Goal: Communication & Community: Answer question/provide support

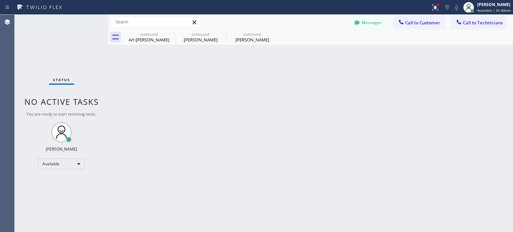
drag, startPoint x: 412, startPoint y: 80, endPoint x: 409, endPoint y: 82, distance: 3.6
click at [411, 81] on div "Back to Dashboard Change Sender ID Customers Technicians HM Hannah Mcnamara 08/…" at bounding box center [310, 124] width 405 height 218
click at [362, 24] on button "Messages" at bounding box center [368, 22] width 37 height 13
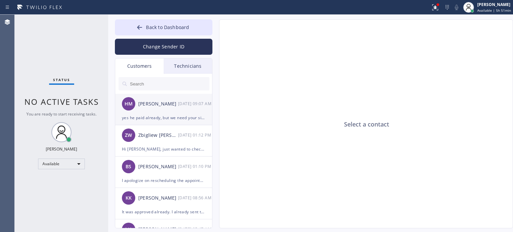
click at [164, 119] on div "yes he paid already, but we need your signature in paid invoice for confirmation" at bounding box center [164, 118] width 84 height 8
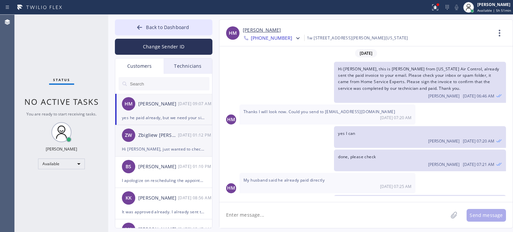
scroll to position [20, 0]
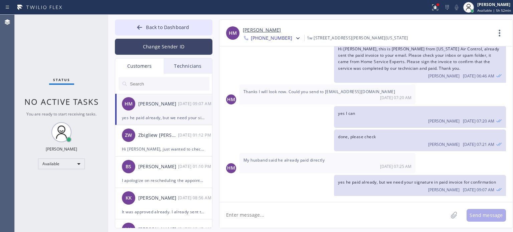
click at [140, 46] on button "Change Sender ID" at bounding box center [164, 47] width 98 height 16
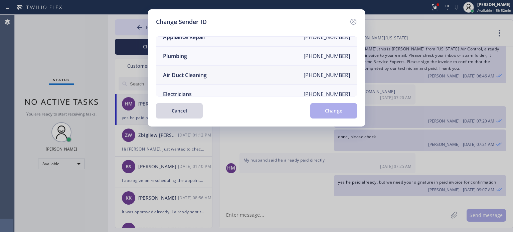
scroll to position [78, 0]
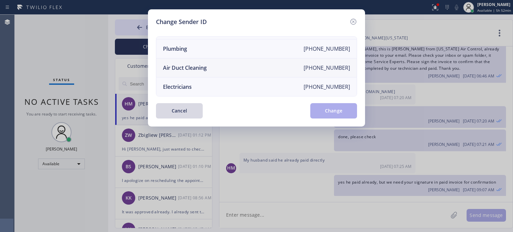
click at [192, 81] on li "Electricians +18005688664" at bounding box center [256, 87] width 200 height 19
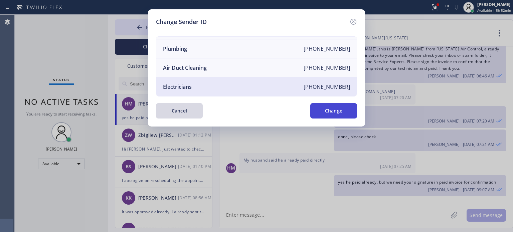
click at [343, 111] on button "Change" at bounding box center [333, 110] width 47 height 15
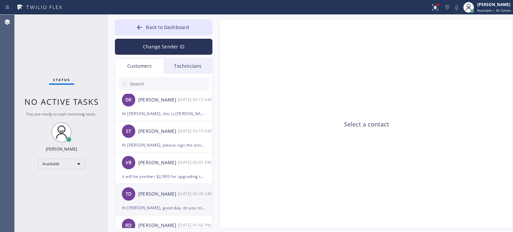
scroll to position [134, 0]
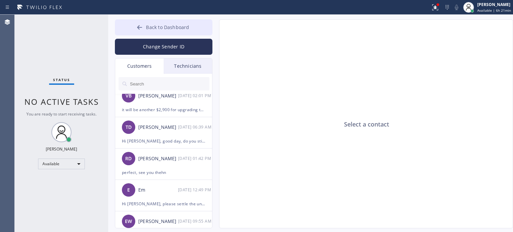
click at [141, 29] on icon at bounding box center [139, 27] width 7 height 7
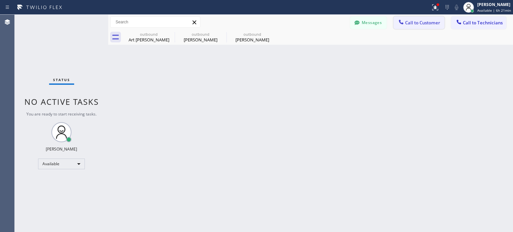
click at [402, 23] on icon at bounding box center [401, 22] width 7 height 7
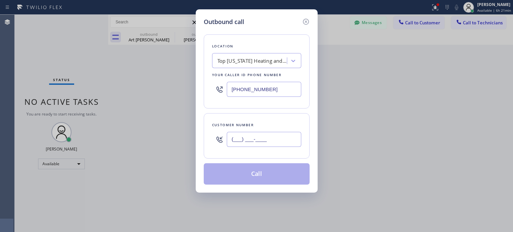
click at [271, 144] on input "(___) ___-____" at bounding box center [264, 139] width 75 height 15
paste input "214) 718-4655"
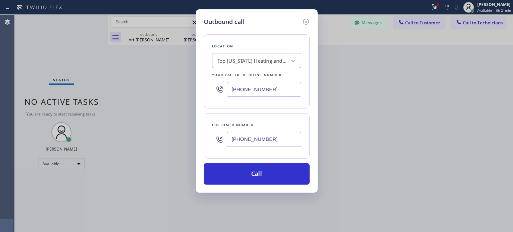
type input "[PHONE_NUMBER]"
click at [262, 91] on input "[PHONE_NUMBER]" at bounding box center [264, 89] width 75 height 15
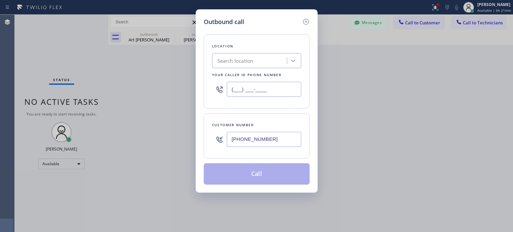
type input "(___) ___-____"
click at [247, 63] on div "Search location" at bounding box center [236, 61] width 36 height 8
paste input "[GEOGRAPHIC_DATA] HVAC"
type input "[GEOGRAPHIC_DATA] HVAC"
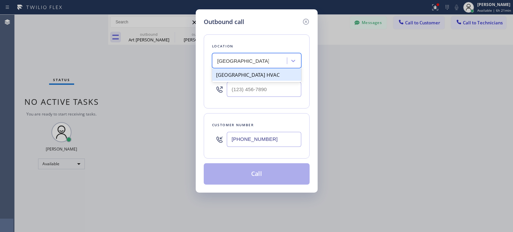
click at [250, 74] on div "[GEOGRAPHIC_DATA] HVAC" at bounding box center [256, 75] width 89 height 12
type input "[PHONE_NUMBER]"
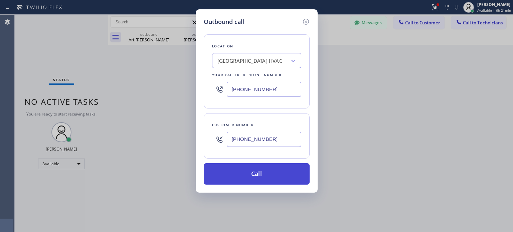
click at [232, 166] on button "Call" at bounding box center [257, 173] width 106 height 21
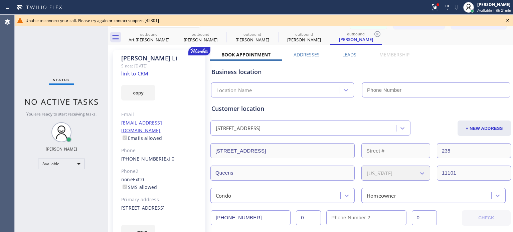
type input "[PHONE_NUMBER]"
click at [507, 20] on icon at bounding box center [508, 20] width 8 height 8
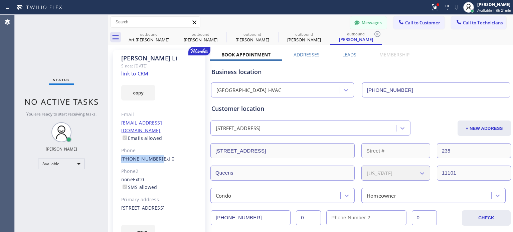
drag, startPoint x: 118, startPoint y: 151, endPoint x: 153, endPoint y: 152, distance: 35.8
click at [153, 152] on div "Lester Li Since: 20 may 2020 link to CRM copy Email lesterheli@outlook.com Emai…" at bounding box center [159, 149] width 92 height 199
copy link "[PHONE_NUMBER]"
drag, startPoint x: 405, startPoint y: 21, endPoint x: 362, endPoint y: 46, distance: 49.7
click at [405, 21] on span "Call to Customer" at bounding box center [422, 23] width 35 height 6
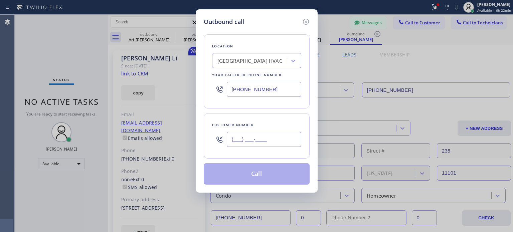
click at [243, 137] on input "(___) ___-____" at bounding box center [264, 139] width 75 height 15
paste input "214) 718-4655"
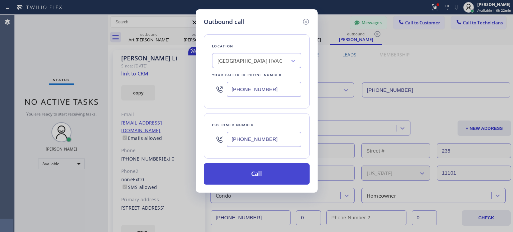
type input "[PHONE_NUMBER]"
click at [246, 173] on button "Call" at bounding box center [257, 173] width 106 height 21
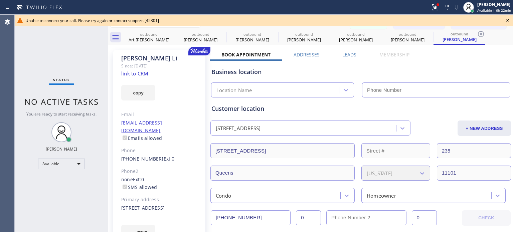
type input "[PHONE_NUMBER]"
click at [509, 21] on icon at bounding box center [508, 20] width 8 height 8
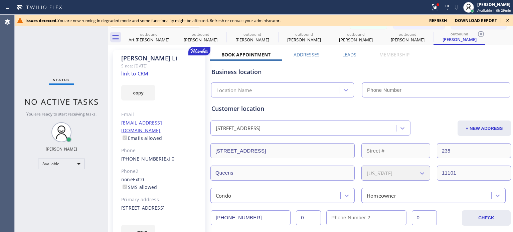
type input "[PHONE_NUMBER]"
click at [506, 20] on icon at bounding box center [508, 20] width 8 height 8
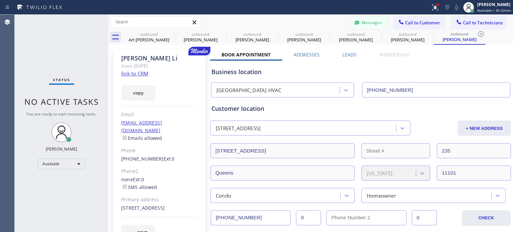
click at [370, 23] on button "Messages" at bounding box center [368, 22] width 37 height 13
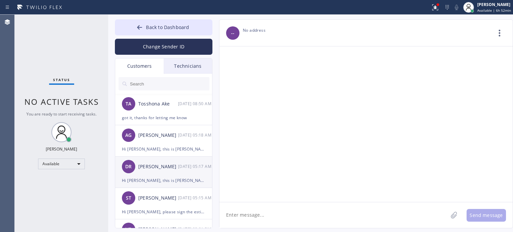
click at [154, 171] on div "DR Dan Reilly 08/27 05:17 AM" at bounding box center [164, 167] width 98 height 20
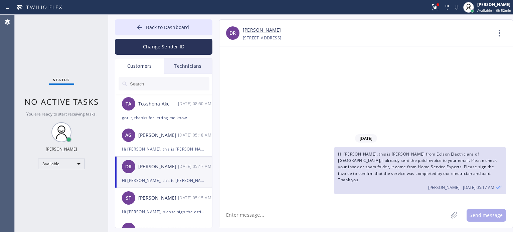
click at [259, 219] on textarea at bounding box center [334, 215] width 229 height 26
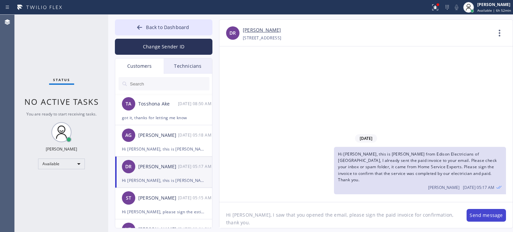
type textarea "Hi [PERSON_NAME], I saw that you opened the email, please sign the paid invoice…"
click at [472, 216] on button "Send message" at bounding box center [486, 215] width 39 height 13
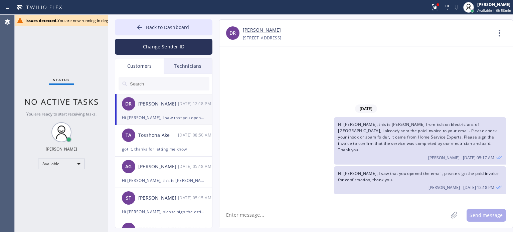
drag, startPoint x: 298, startPoint y: 109, endPoint x: 297, endPoint y: 105, distance: 4.2
click at [298, 109] on div "[DATE]" at bounding box center [366, 109] width 293 height 14
click at [170, 117] on div "Hi [PERSON_NAME], I saw that you opened the email, please sign the paid invoice…" at bounding box center [164, 118] width 84 height 8
click at [28, 56] on div "Status No active tasks You are ready to start receiving tasks. Kate Mayol Avail…" at bounding box center [62, 124] width 94 height 218
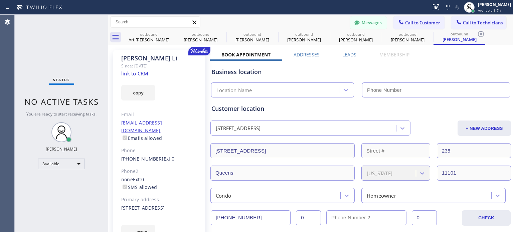
type input "[PHONE_NUMBER]"
click at [407, 20] on span "Call to Customer" at bounding box center [422, 23] width 35 height 6
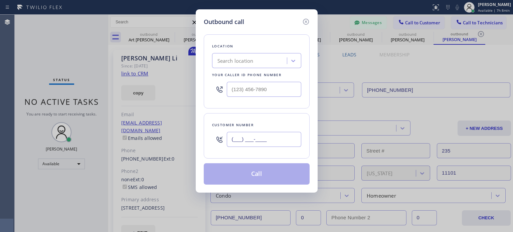
click at [280, 138] on input "(___) ___-____" at bounding box center [264, 139] width 75 height 15
paste input "201) 523-0744"
type input "[PHONE_NUMBER]"
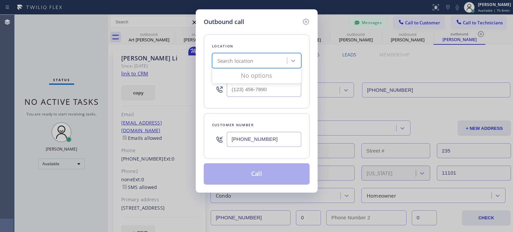
click at [243, 62] on div "Search location" at bounding box center [236, 61] width 36 height 8
paste input "[PERSON_NAME] Electric Inc"
type input "[PERSON_NAME] Electric Inc"
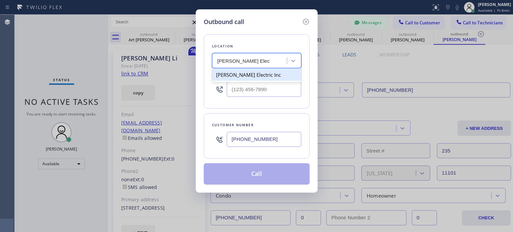
click at [242, 76] on div "[PERSON_NAME] Electric Inc" at bounding box center [256, 75] width 89 height 12
type input "[PHONE_NUMBER]"
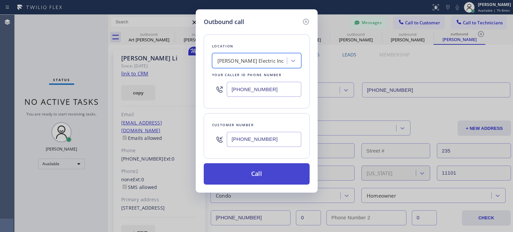
click at [258, 176] on button "Call" at bounding box center [257, 173] width 106 height 21
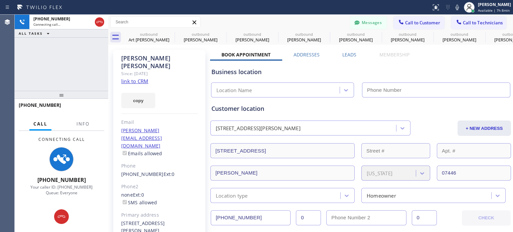
type input "[PHONE_NUMBER]"
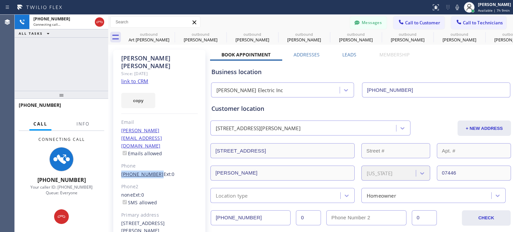
drag, startPoint x: 120, startPoint y: 151, endPoint x: 153, endPoint y: 149, distance: 33.5
click at [153, 149] on div "[PERSON_NAME] Since: [DATE] link to CRM copy Email [PERSON_NAME][EMAIL_ADDRESS]…" at bounding box center [159, 161] width 92 height 222
copy link "[PHONE_NUMBER]"
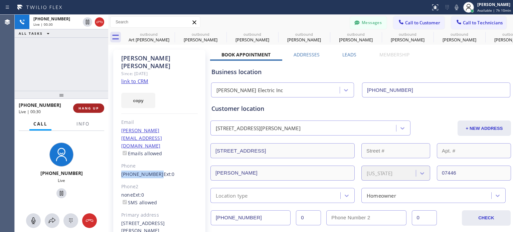
click at [89, 108] on span "HANG UP" at bounding box center [89, 108] width 20 height 5
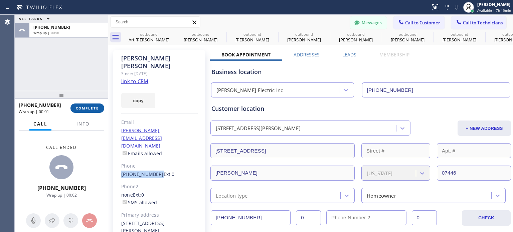
click at [89, 108] on span "COMPLETE" at bounding box center [87, 108] width 23 height 5
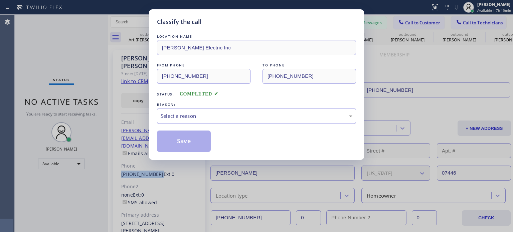
click at [173, 120] on div "Select a reason" at bounding box center [256, 116] width 199 height 16
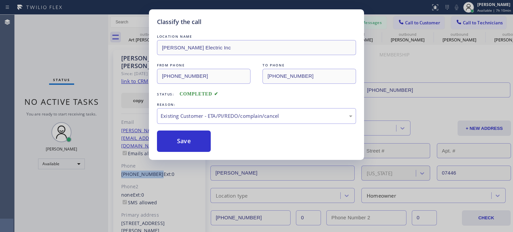
drag, startPoint x: 190, startPoint y: 142, endPoint x: 156, endPoint y: 54, distance: 94.3
click at [190, 142] on button "Save" at bounding box center [184, 141] width 54 height 21
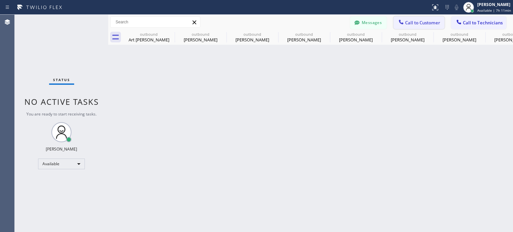
click at [407, 21] on span "Call to Customer" at bounding box center [422, 23] width 35 height 6
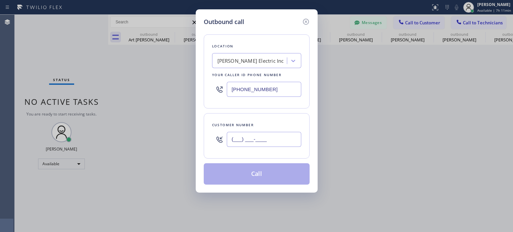
drag, startPoint x: 262, startPoint y: 142, endPoint x: 294, endPoint y: 79, distance: 70.8
click at [263, 142] on input "(___) ___-____" at bounding box center [264, 139] width 75 height 15
paste input "862) 214-5915"
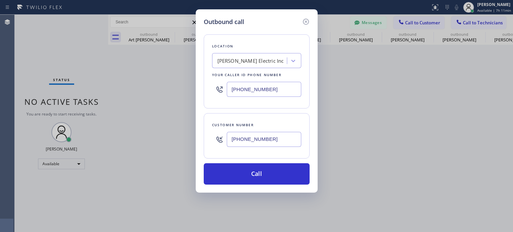
type input "[PHONE_NUMBER]"
click at [234, 91] on input "[PHONE_NUMBER]" at bounding box center [264, 89] width 75 height 15
click at [234, 90] on input "[PHONE_NUMBER]" at bounding box center [264, 89] width 75 height 15
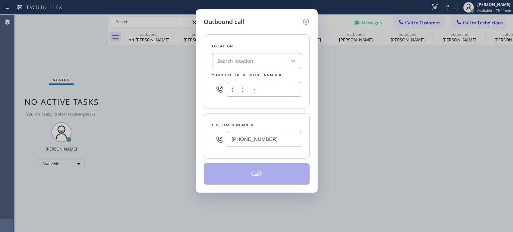
type input "(___) ___-____"
click at [241, 66] on div "Search location" at bounding box center [250, 61] width 73 height 12
paste input "EII Electric"
type input "EII Electric"
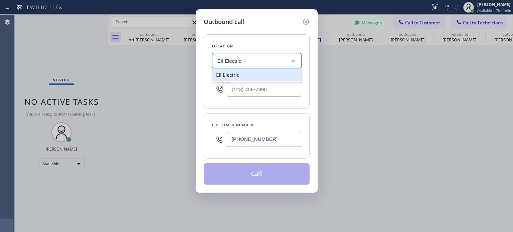
click at [237, 76] on div "EII Electric" at bounding box center [256, 75] width 89 height 12
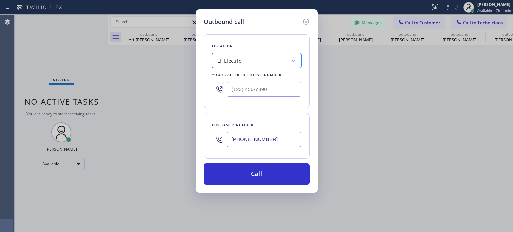
type input "[PHONE_NUMBER]"
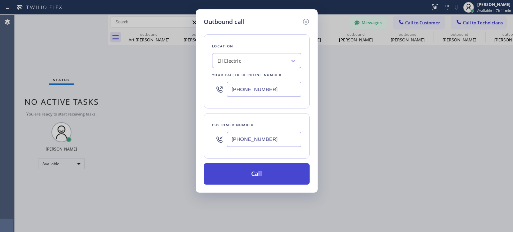
click at [249, 169] on button "Call" at bounding box center [257, 173] width 106 height 21
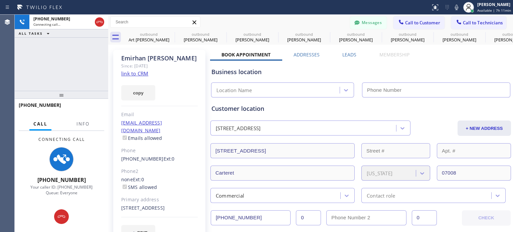
type input "[PHONE_NUMBER]"
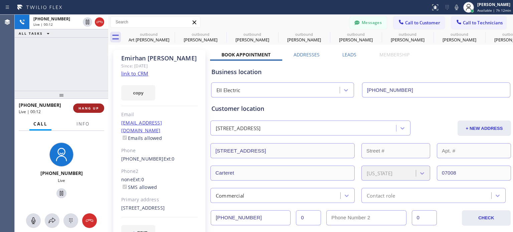
click at [85, 105] on button "HANG UP" at bounding box center [88, 108] width 31 height 9
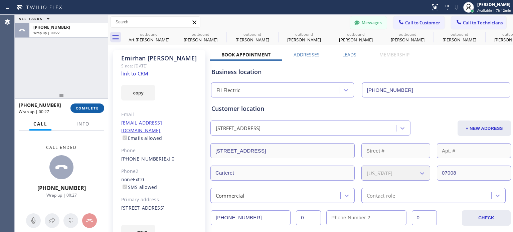
click at [75, 105] on button "COMPLETE" at bounding box center [87, 108] width 34 height 9
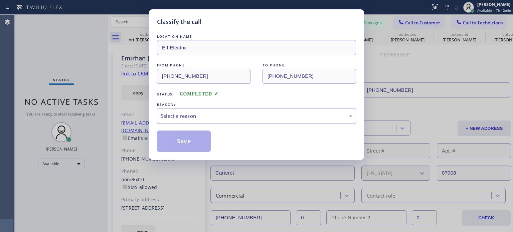
click at [210, 119] on div "Select a reason" at bounding box center [257, 116] width 192 height 8
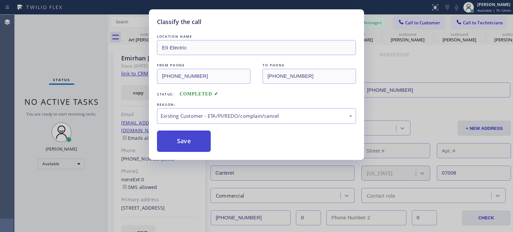
click at [190, 142] on button "Save" at bounding box center [184, 141] width 54 height 21
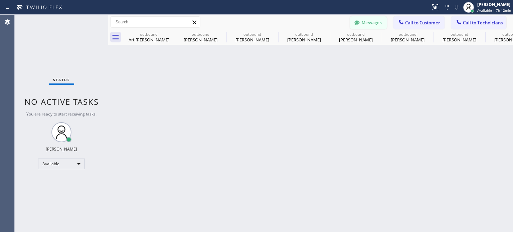
click at [375, 19] on button "Messages" at bounding box center [368, 22] width 37 height 13
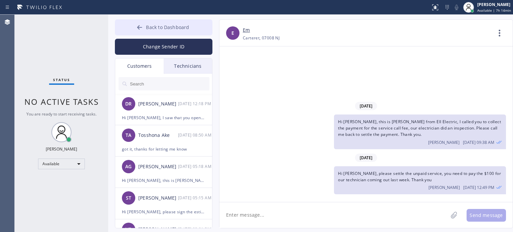
click at [150, 32] on button "Back to Dashboard" at bounding box center [164, 27] width 98 height 16
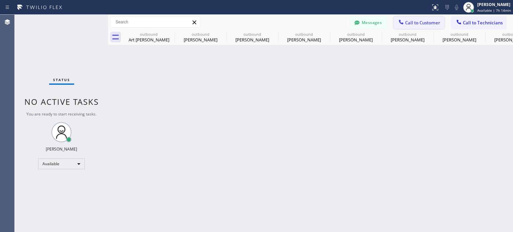
click at [417, 18] on button "Call to Customer" at bounding box center [419, 22] width 51 height 13
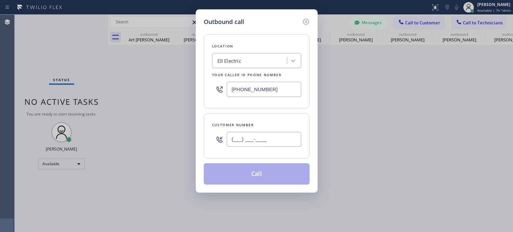
click at [257, 136] on input "(___) ___-____" at bounding box center [264, 139] width 75 height 15
paste input "718) 350-1855"
type input "[PHONE_NUMBER]"
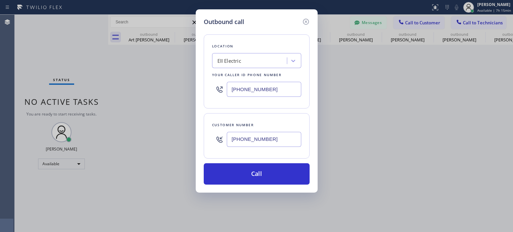
click at [245, 85] on input "[PHONE_NUMBER]" at bounding box center [264, 89] width 75 height 15
click at [245, 85] on input "(___) ___-____" at bounding box center [264, 89] width 75 height 15
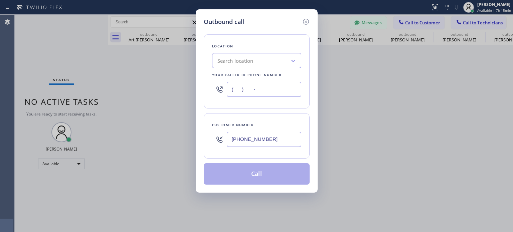
type input "(___) ___-____"
click at [236, 62] on div "Search location" at bounding box center [236, 61] width 36 height 8
paste input "T and T Electrical Repair Service [GEOGRAPHIC_DATA](Aerial Electric)"
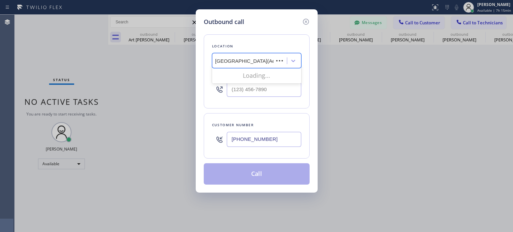
scroll to position [0, 67]
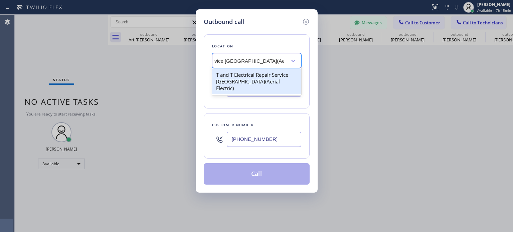
type input "T and T Electrical Repair Service [GEOGRAPHIC_DATA](Aerial Electric)"
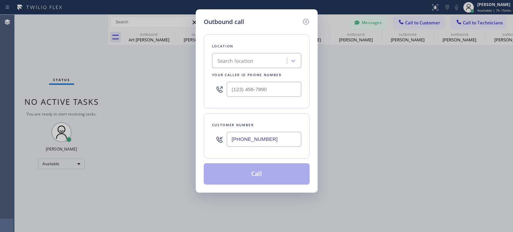
scroll to position [0, 0]
paste input "T and T Electrical Repair Service [GEOGRAPHIC_DATA](Aerial Electric)"
type input "T and T Electrical Repair Service [GEOGRAPHIC_DATA](Aerial Electric)"
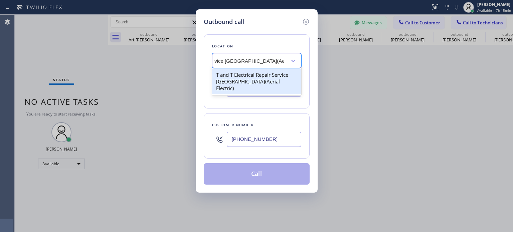
click at [231, 72] on div "T and T Electrical Repair Service [GEOGRAPHIC_DATA](Aerial Electric)" at bounding box center [256, 81] width 89 height 25
type input "[PHONE_NUMBER]"
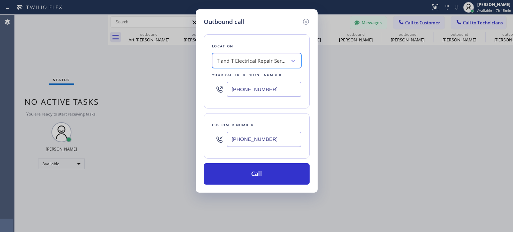
scroll to position [0, 0]
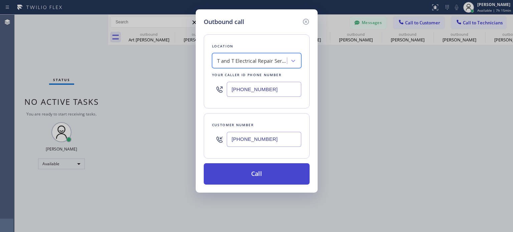
click at [248, 173] on button "Call" at bounding box center [257, 173] width 106 height 21
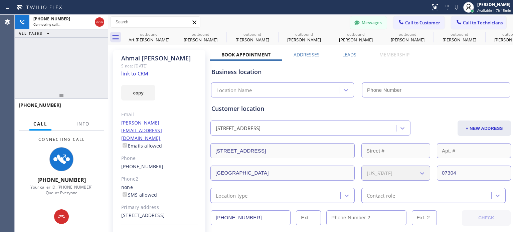
type input "[PHONE_NUMBER]"
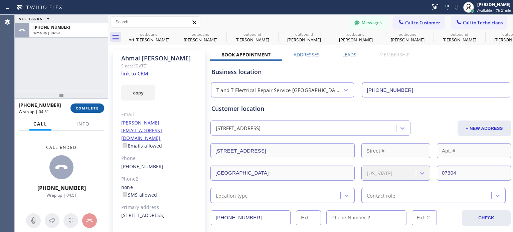
click at [93, 107] on span "COMPLETE" at bounding box center [87, 108] width 23 height 5
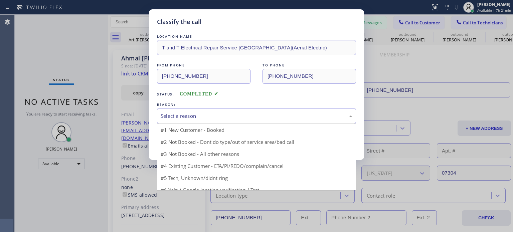
click at [187, 113] on div "Select a reason" at bounding box center [257, 116] width 192 height 8
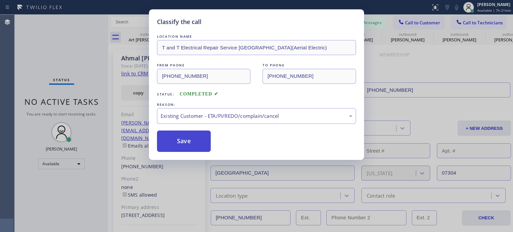
click at [208, 142] on button "Save" at bounding box center [184, 141] width 54 height 21
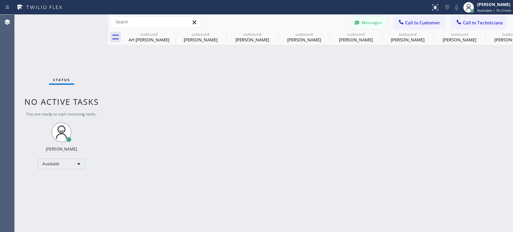
click at [364, 17] on button "Messages" at bounding box center [368, 22] width 37 height 13
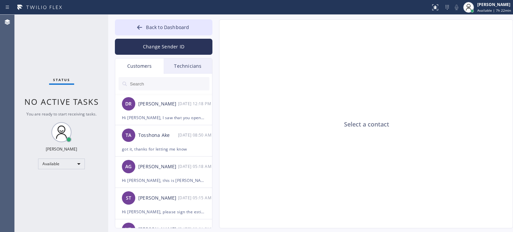
click at [139, 84] on input "text" at bounding box center [169, 83] width 80 height 13
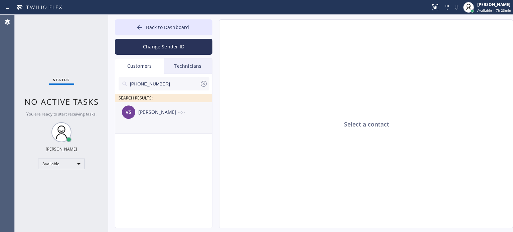
click at [154, 111] on div "[PERSON_NAME]" at bounding box center [158, 113] width 40 height 8
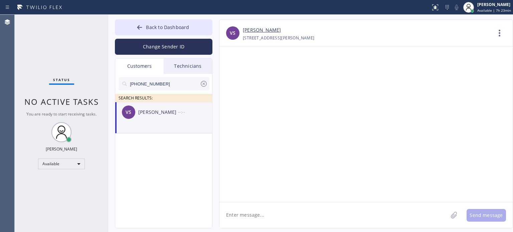
click at [263, 210] on textarea at bounding box center [334, 215] width 229 height 26
paste textarea "[PERSON_NAME] Electric Inc"
click at [347, 214] on textarea "Hi [PERSON_NAME], this is [PERSON_NAME] from [PERSON_NAME] Electric Inc" at bounding box center [340, 215] width 241 height 26
click at [387, 217] on textarea "Hi [PERSON_NAME], this is [PERSON_NAME] from [PERSON_NAME] Electric Inc.," at bounding box center [340, 215] width 241 height 26
paste textarea "I already sent the paid invoice to your email. Please check your inbox or spam …"
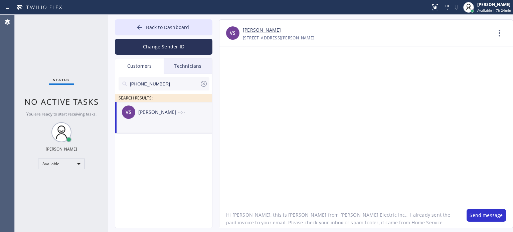
scroll to position [13, 0]
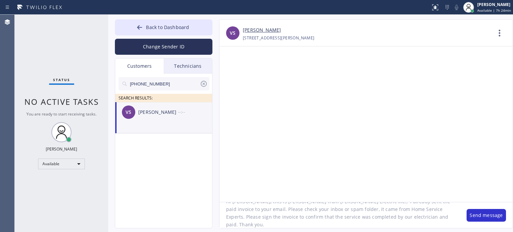
click at [438, 210] on textarea "Hi [PERSON_NAME], this is [PERSON_NAME] from [PERSON_NAME] Electric Inc., I alr…" at bounding box center [340, 215] width 241 height 26
drag, startPoint x: 261, startPoint y: 217, endPoint x: 381, endPoint y: 208, distance: 120.0
click at [381, 208] on textarea "Hi [PERSON_NAME], this is [PERSON_NAME] from [PERSON_NAME] Electric Inc., I alr…" at bounding box center [340, 215] width 241 height 26
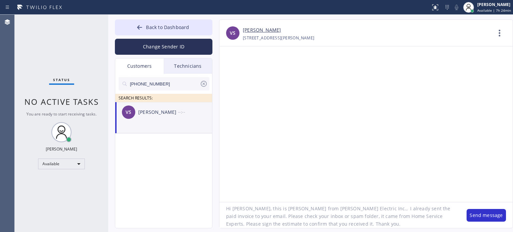
scroll to position [0, 0]
drag, startPoint x: 385, startPoint y: 216, endPoint x: 411, endPoint y: 214, distance: 26.1
click at [411, 214] on textarea "Hi [PERSON_NAME], this is [PERSON_NAME] from [PERSON_NAME] Electric Inc., I alr…" at bounding box center [340, 215] width 241 height 26
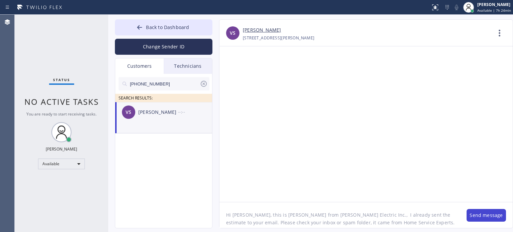
type textarea "Hi [PERSON_NAME], this is [PERSON_NAME] from [PERSON_NAME] Electric Inc., I alr…"
click at [485, 213] on button "Send message" at bounding box center [486, 215] width 39 height 13
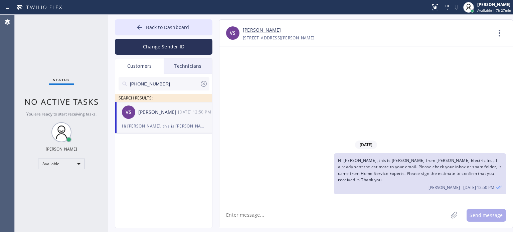
click at [388, 131] on div "[DATE] Hi [PERSON_NAME], this is [PERSON_NAME] from [PERSON_NAME] Electric Inc.…" at bounding box center [366, 124] width 293 height 156
click at [202, 83] on icon at bounding box center [204, 84] width 8 height 8
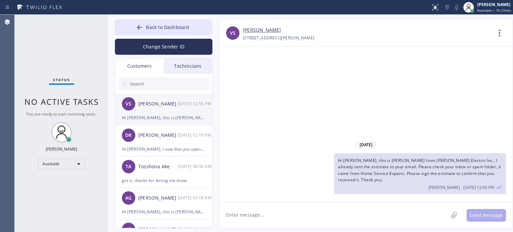
click at [139, 114] on div "Hi [PERSON_NAME], this is [PERSON_NAME] from [PERSON_NAME] Electric Inc., I alr…" at bounding box center [164, 118] width 84 height 8
click at [249, 214] on textarea at bounding box center [334, 215] width 229 height 26
click at [157, 157] on li "[PERSON_NAME] [DATE] 12:18 PM Hi [PERSON_NAME], I saw that you opened the email…" at bounding box center [164, 172] width 98 height 31
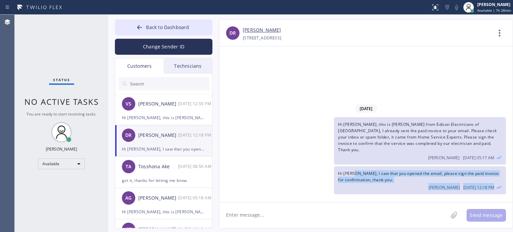
drag, startPoint x: 354, startPoint y: 173, endPoint x: 504, endPoint y: 188, distance: 150.4
click at [504, 188] on div "Hi [PERSON_NAME], I saw that you opened the email, please sign the paid invoice…" at bounding box center [420, 180] width 172 height 28
copy div "I saw that you opened the email, please sign the paid invoice for confirmation,…"
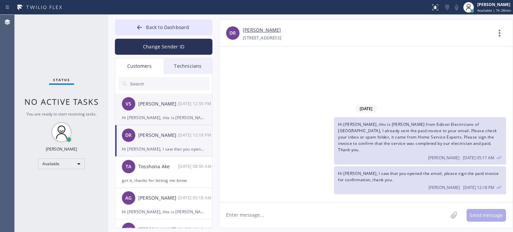
click at [163, 110] on div "VS [PERSON_NAME] [DATE] 12:50 PM" at bounding box center [164, 104] width 98 height 20
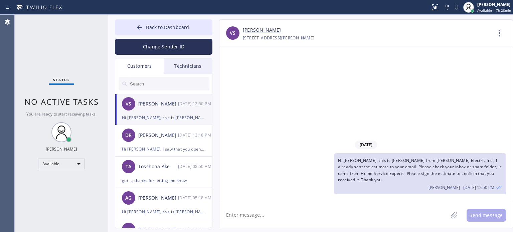
click at [277, 214] on textarea at bounding box center [334, 215] width 229 height 26
paste textarea "I saw that you opened the email, please sign the paid invoice for confirmation,…"
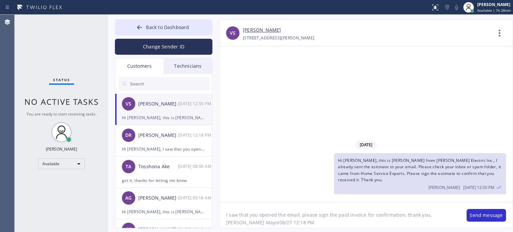
drag, startPoint x: 335, startPoint y: 210, endPoint x: 361, endPoint y: 211, distance: 25.4
click at [361, 211] on textarea "I saw that you opened the email, please sign the paid invoice for confirmation,…" at bounding box center [340, 215] width 241 height 26
drag, startPoint x: 229, startPoint y: 217, endPoint x: 287, endPoint y: 213, distance: 58.6
click at [291, 216] on textarea "I saw that you opened the email, please sign the estimate for confirmation, tha…" at bounding box center [340, 215] width 241 height 26
type textarea "I saw that you opened the email, please sign the estimate for confirmation, tha…"
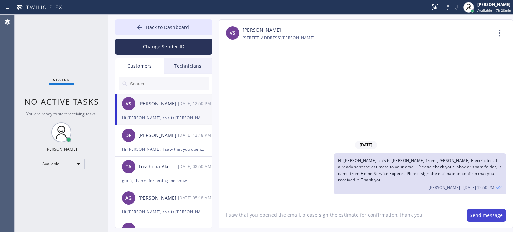
click at [493, 218] on button "Send message" at bounding box center [486, 215] width 39 height 13
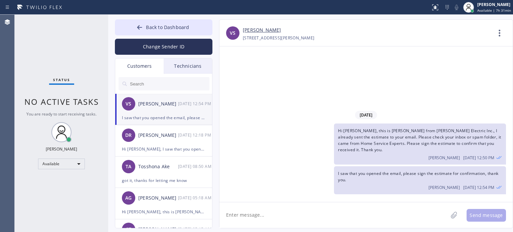
click at [161, 119] on div "I saw that you opened the email, please sign the estimate for confirmation, tha…" at bounding box center [164, 118] width 84 height 8
click at [417, 112] on div "[DATE] Hi [PERSON_NAME], this is [PERSON_NAME] from [PERSON_NAME] Electric Inc.…" at bounding box center [366, 124] width 293 height 156
click at [156, 121] on div "I saw that you opened the email, please sign the estimate for confirmation, tha…" at bounding box center [164, 118] width 84 height 8
click at [136, 27] on button "Back to Dashboard" at bounding box center [164, 27] width 98 height 16
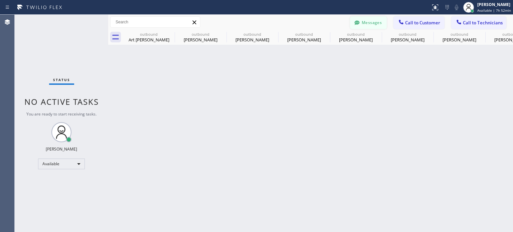
click at [364, 24] on button "Messages" at bounding box center [368, 22] width 37 height 13
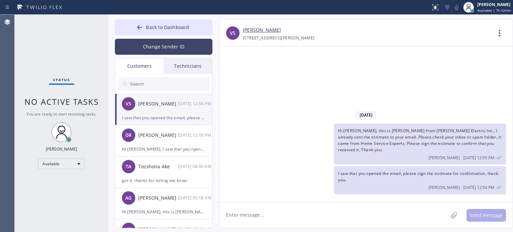
click at [143, 46] on button "Change Sender ID" at bounding box center [164, 47] width 98 height 16
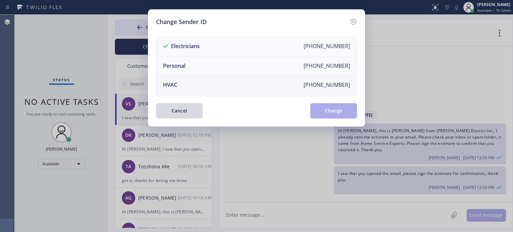
click at [178, 84] on li "HVAC [PHONE_NUMBER]" at bounding box center [256, 85] width 200 height 19
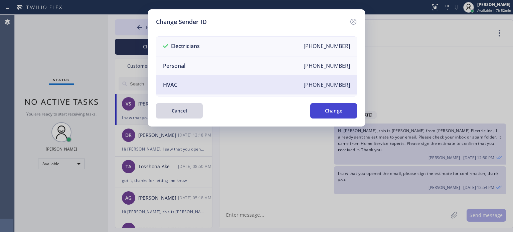
click at [322, 115] on button "Change" at bounding box center [333, 110] width 47 height 15
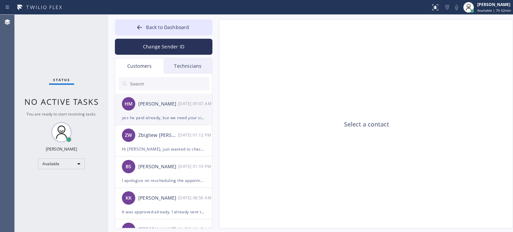
click at [150, 115] on div "yes he paid already, but we need your signature in paid invoice for confirmation" at bounding box center [164, 118] width 84 height 8
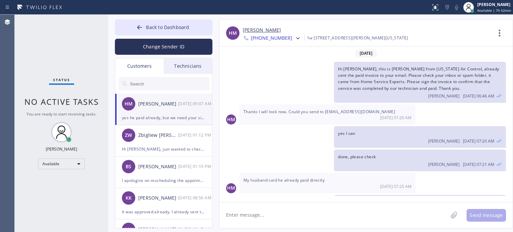
scroll to position [20, 0]
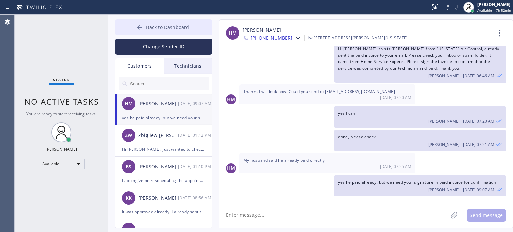
click at [183, 24] on span "Back to Dashboard" at bounding box center [167, 27] width 43 height 6
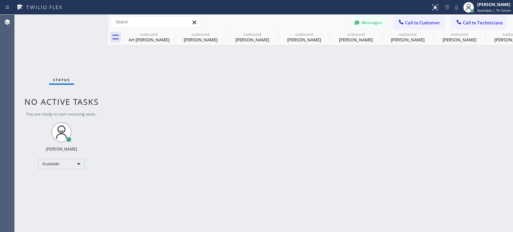
drag, startPoint x: 409, startPoint y: 23, endPoint x: 406, endPoint y: 24, distance: 3.5
click at [409, 23] on span "Call to Customer" at bounding box center [422, 23] width 35 height 6
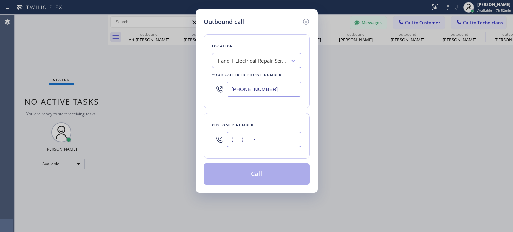
click at [249, 140] on input "(___) ___-____" at bounding box center [264, 139] width 75 height 15
paste input "908) 334-4947"
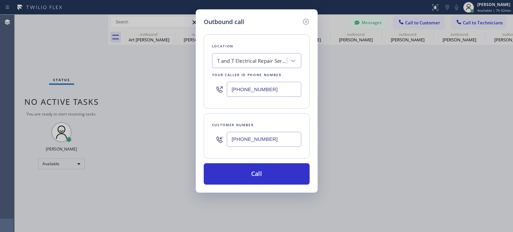
type input "[PHONE_NUMBER]"
click at [244, 91] on input "[PHONE_NUMBER]" at bounding box center [264, 89] width 75 height 15
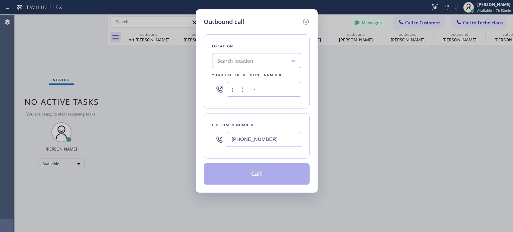
type input "(___) ___-____"
click at [242, 61] on div "Search location" at bounding box center [236, 61] width 36 height 8
paste input "Bernardsville Electric"
type input "Bernardsville Electric"
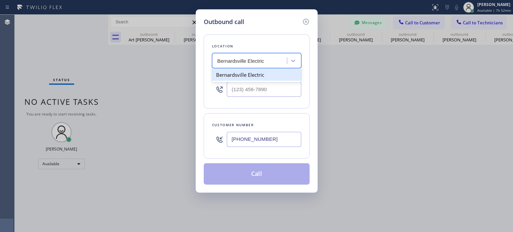
click at [242, 75] on div "Bernardsville Electric" at bounding box center [256, 75] width 89 height 12
type input "[PHONE_NUMBER]"
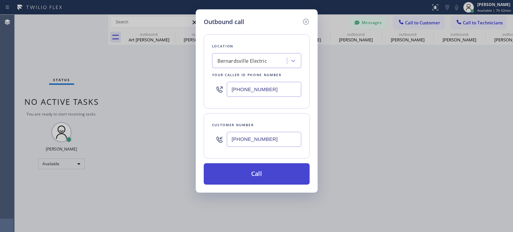
click at [240, 170] on button "Call" at bounding box center [257, 173] width 106 height 21
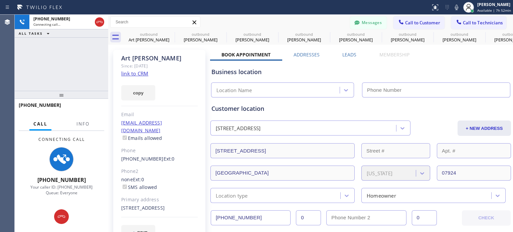
type input "[PHONE_NUMBER]"
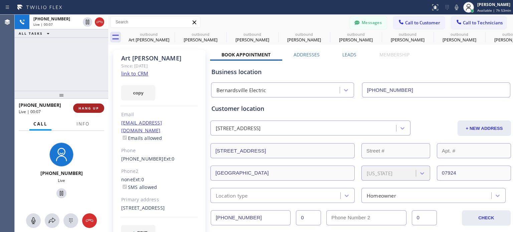
click at [97, 107] on span "HANG UP" at bounding box center [89, 108] width 20 height 5
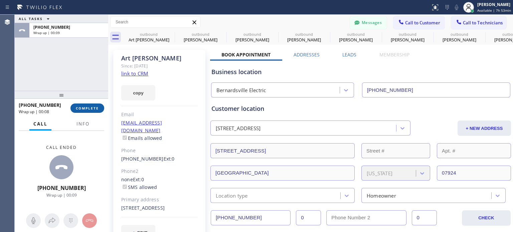
click at [94, 110] on span "COMPLETE" at bounding box center [87, 108] width 23 height 5
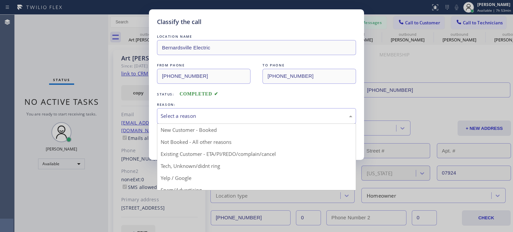
click at [211, 119] on div "Select a reason" at bounding box center [257, 116] width 192 height 8
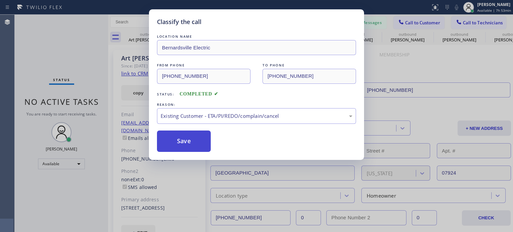
click at [195, 143] on button "Save" at bounding box center [184, 141] width 54 height 21
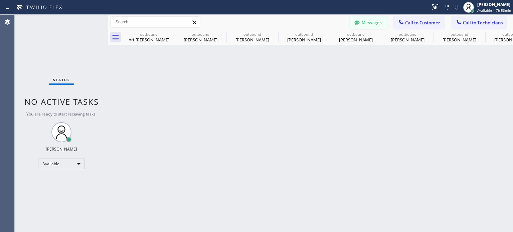
click at [361, 25] on div at bounding box center [357, 23] width 8 height 8
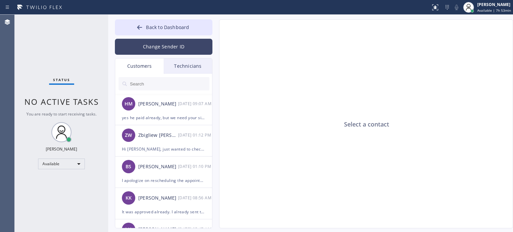
click at [156, 47] on button "Change Sender ID" at bounding box center [164, 47] width 98 height 16
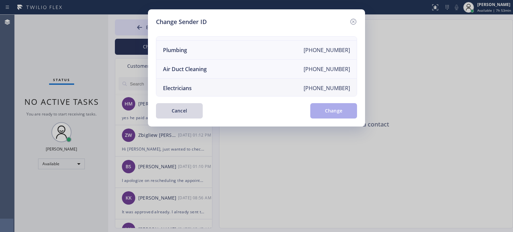
scroll to position [78, 0]
click at [183, 83] on div "Electricians" at bounding box center [177, 86] width 29 height 7
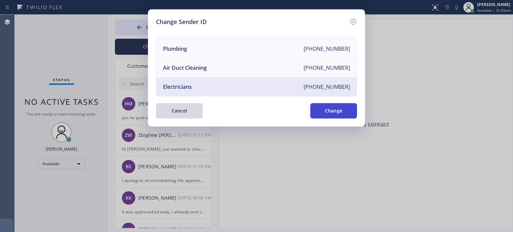
click at [323, 110] on button "Change" at bounding box center [333, 110] width 47 height 15
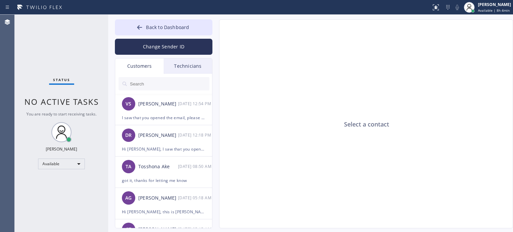
click at [467, 84] on div "Select a contact" at bounding box center [367, 124] width 294 height 209
